Goal: Find specific page/section: Find specific page/section

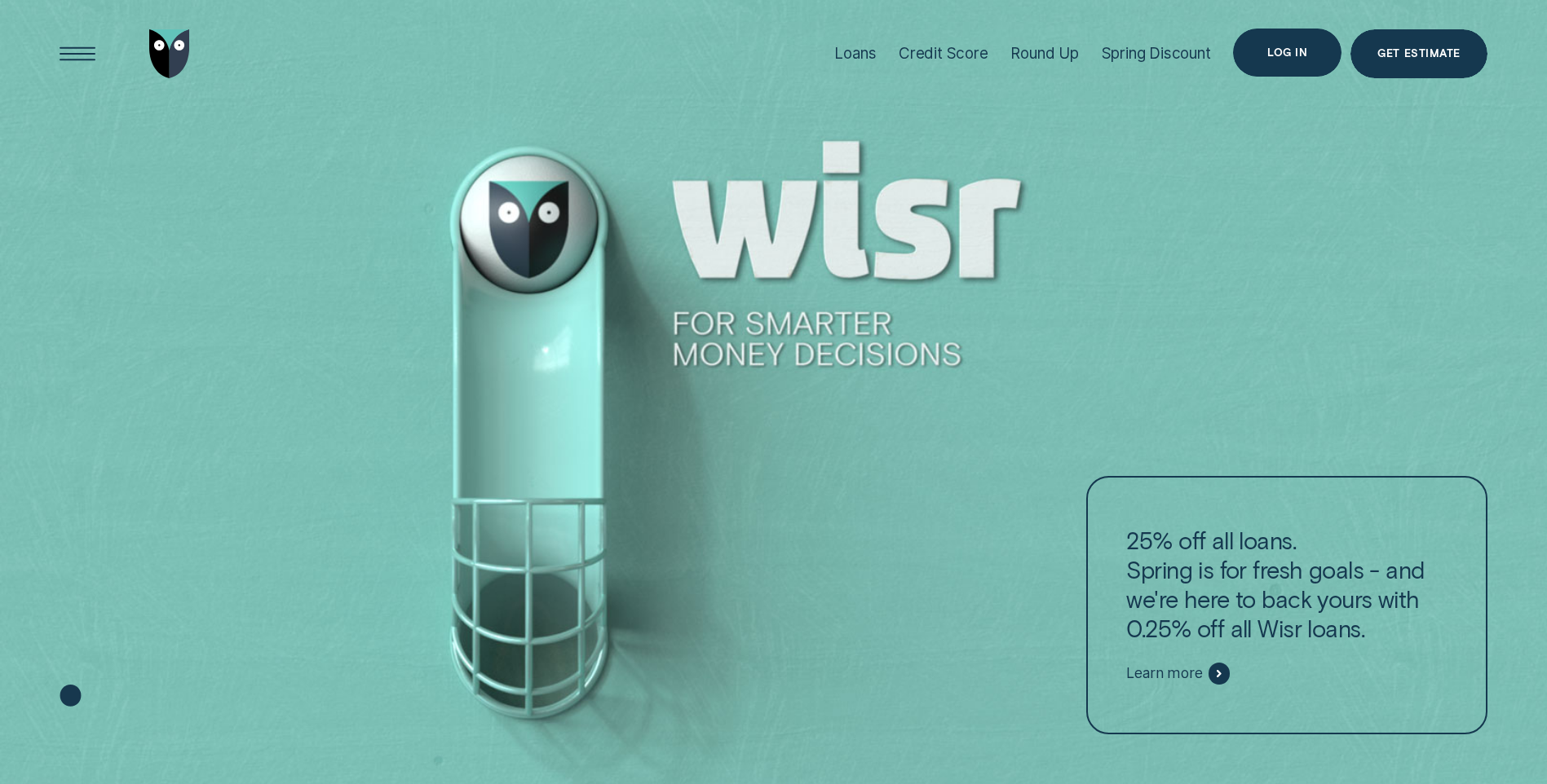
drag, startPoint x: 1307, startPoint y: 54, endPoint x: 1307, endPoint y: 85, distance: 31.0
click at [1307, 54] on div "Log in" at bounding box center [1287, 52] width 40 height 10
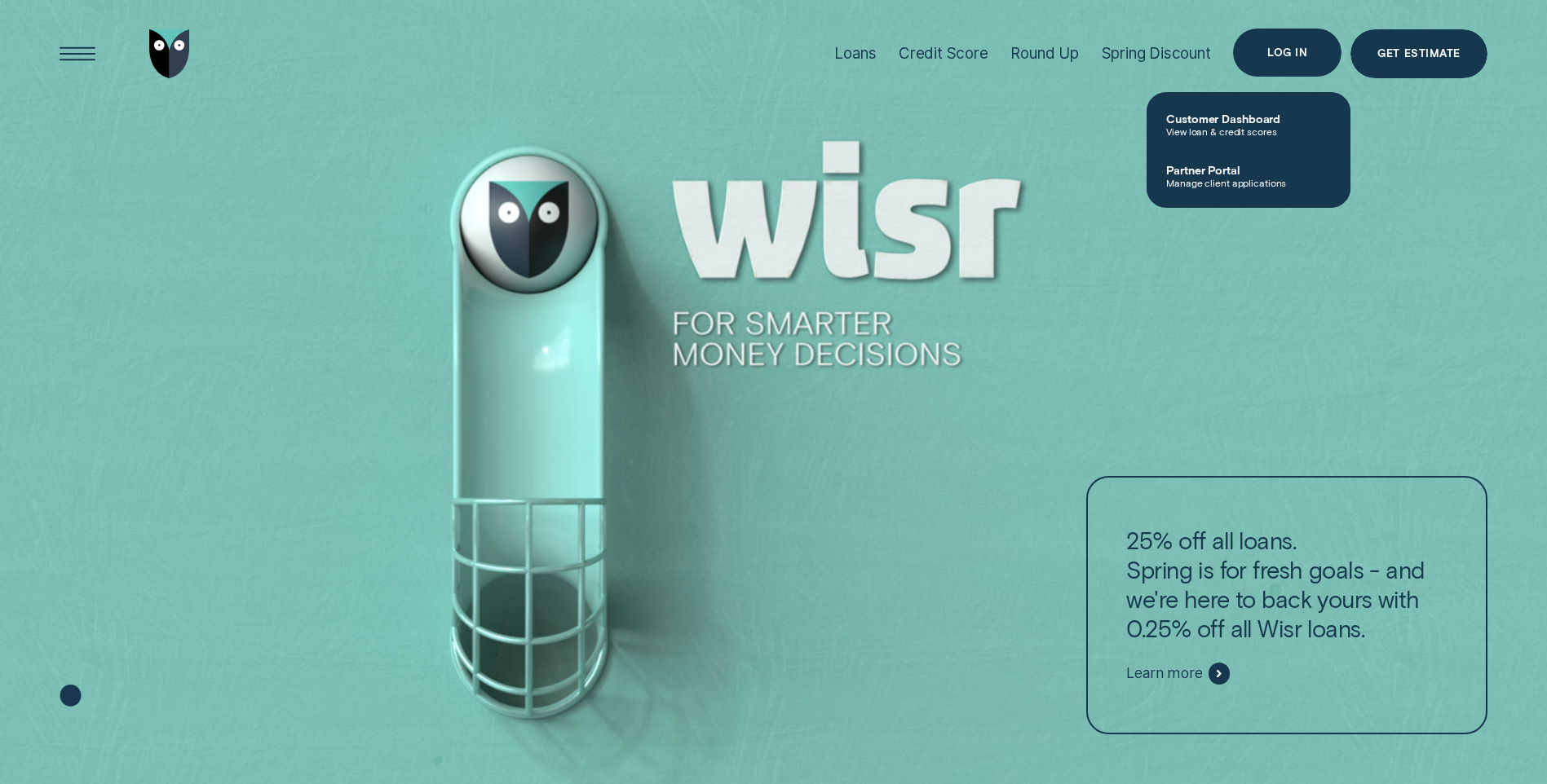
click at [1256, 61] on div "Log in" at bounding box center [1287, 52] width 109 height 49
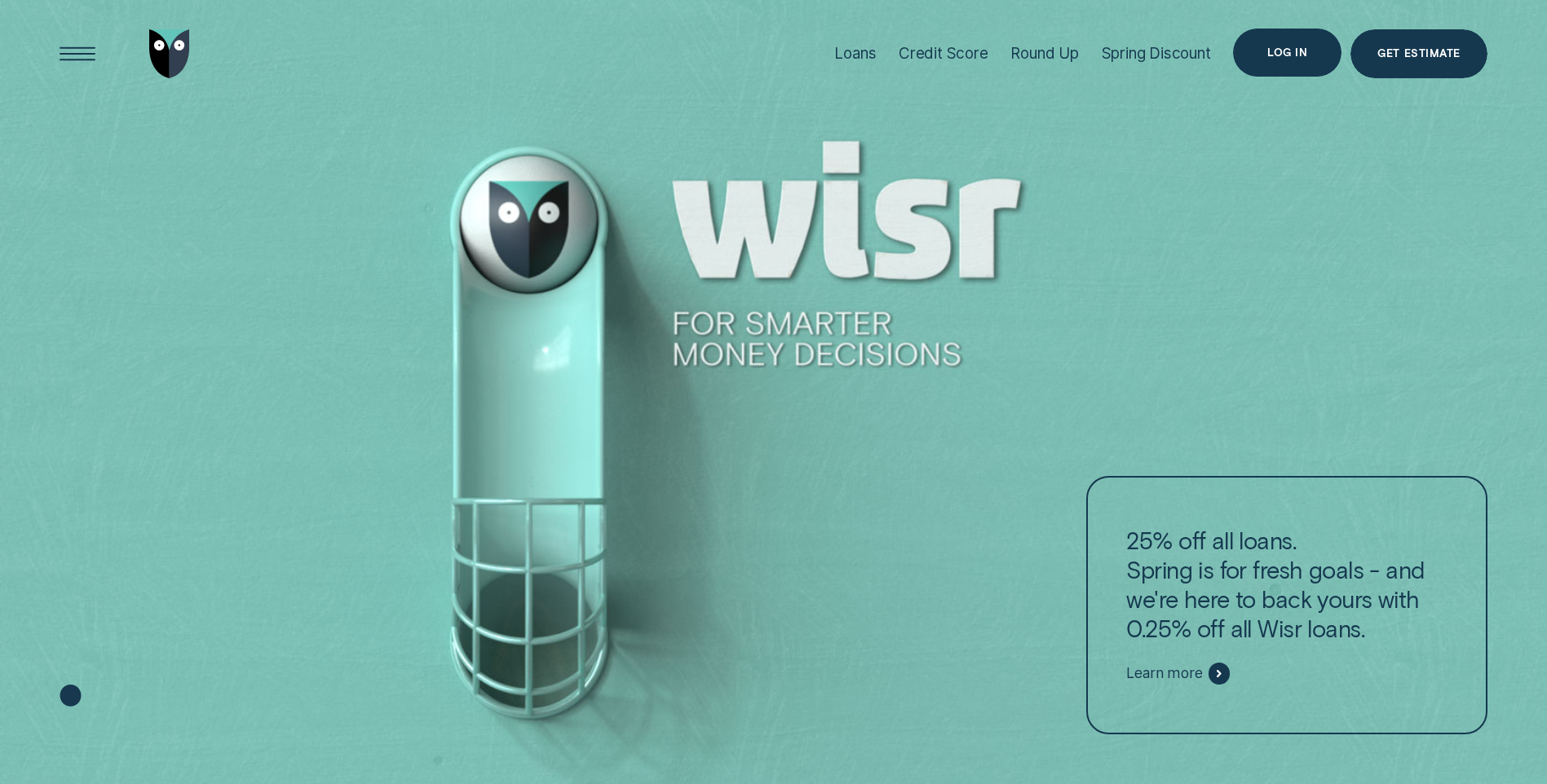
click at [1262, 62] on div "Log in" at bounding box center [1287, 52] width 109 height 49
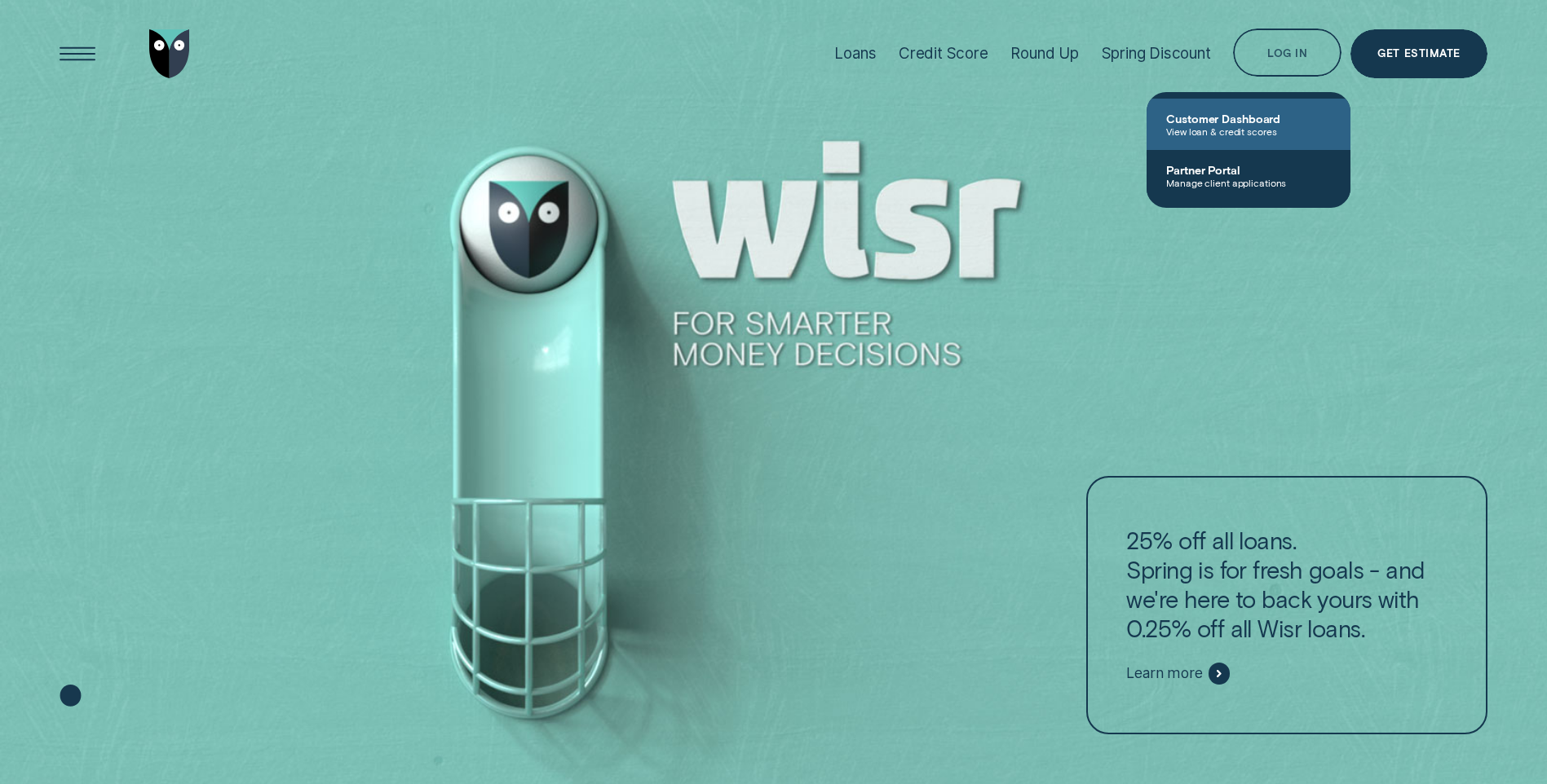
click at [1246, 118] on span "Customer Dashboard" at bounding box center [1248, 118] width 164 height 14
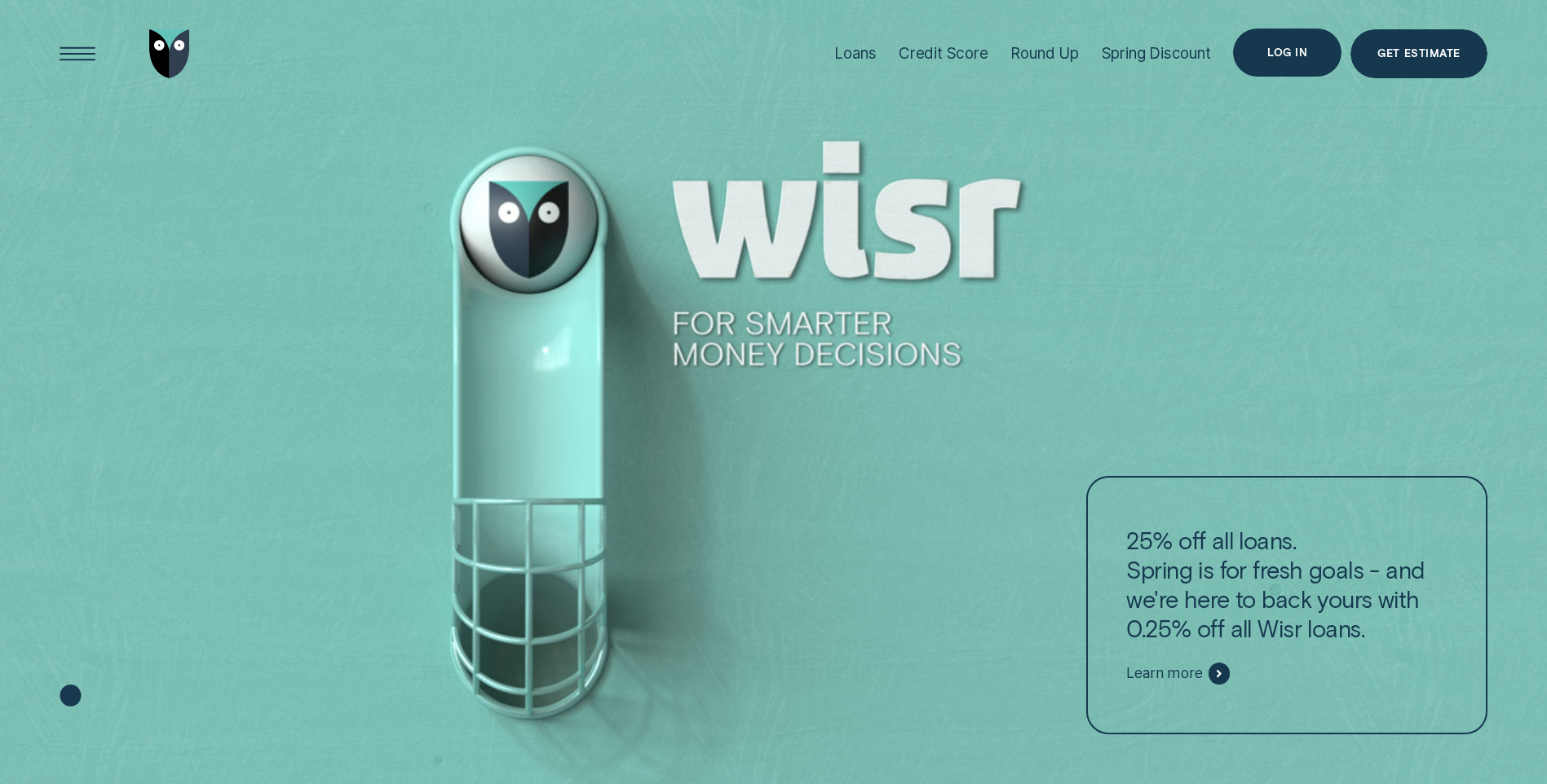
click at [1313, 54] on div "Log in" at bounding box center [1287, 52] width 109 height 49
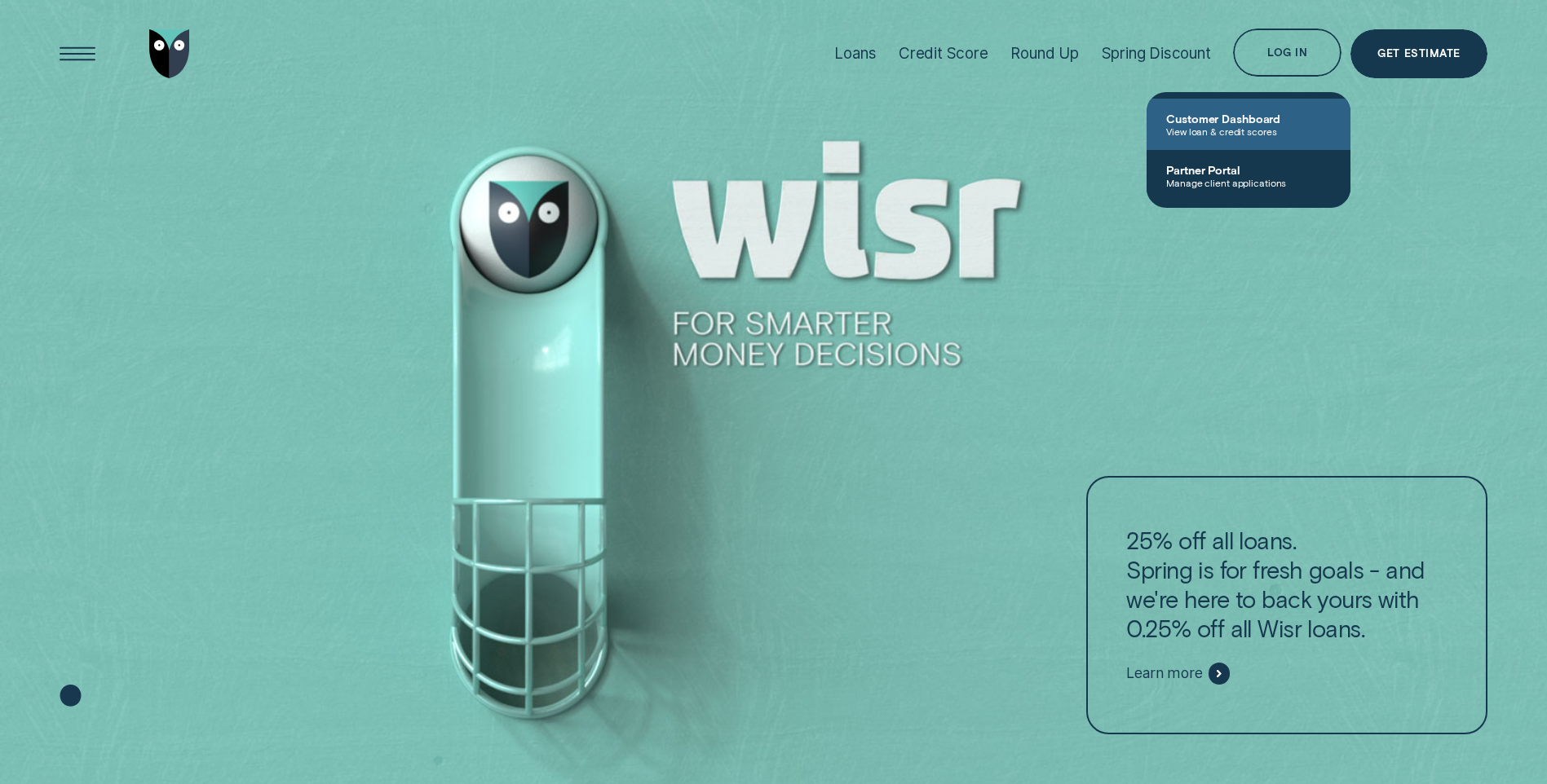
click at [1236, 127] on span "View loan & credit scores" at bounding box center [1248, 131] width 164 height 11
